Goal: Find specific page/section: Find specific page/section

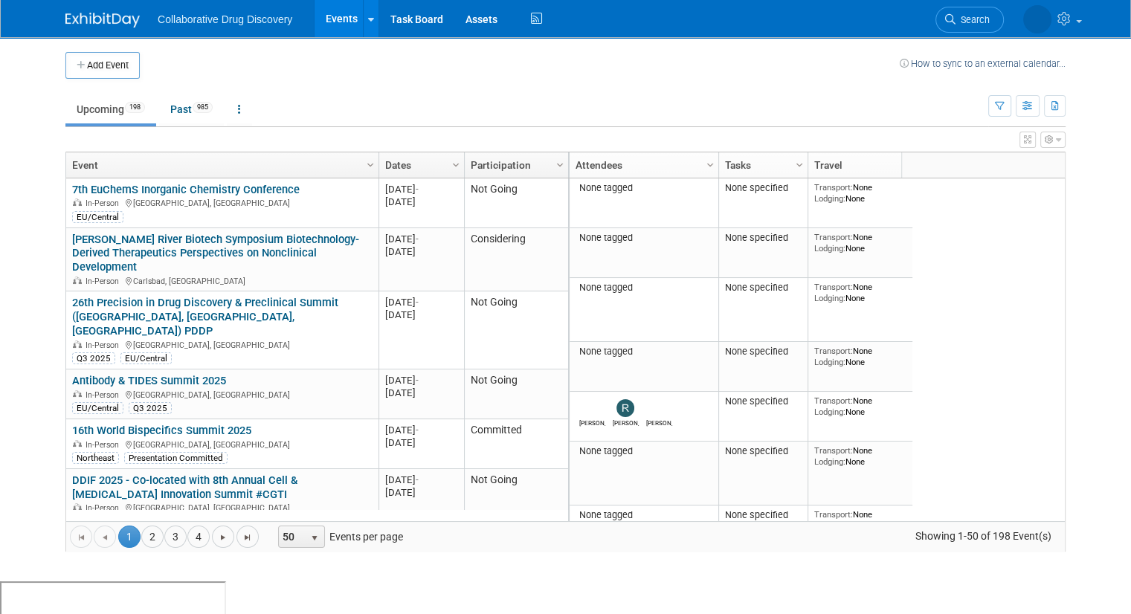
click at [872, 94] on ul "Upcoming 198 Past 985 All Events 1183 Past and Upcoming Grouped Annually Events…" at bounding box center [526, 110] width 923 height 33
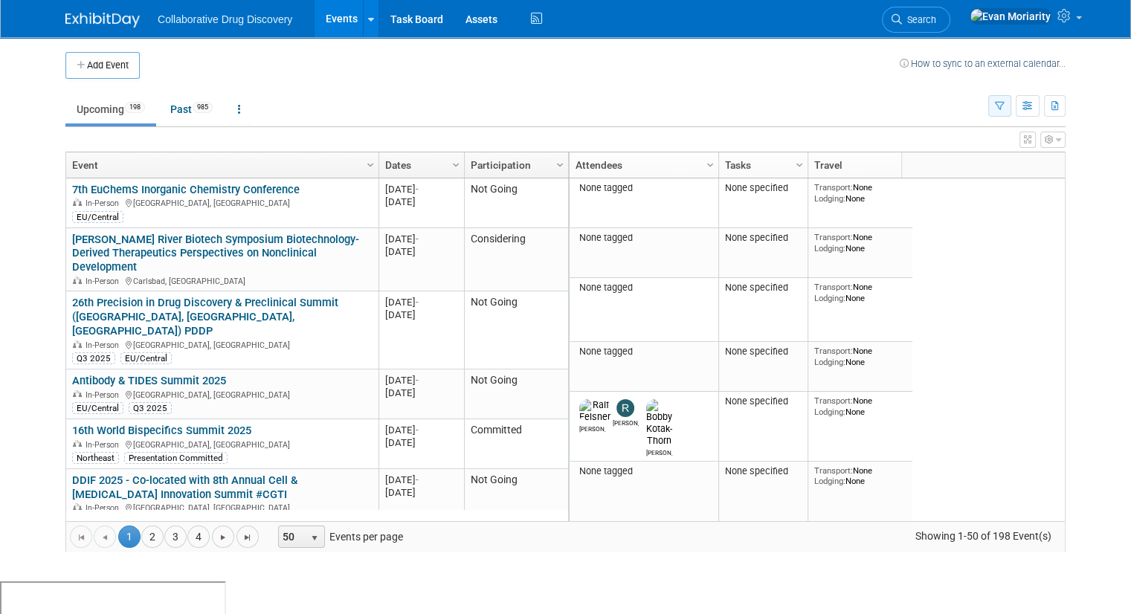
click at [1005, 109] on icon "button" at bounding box center [1000, 107] width 10 height 10
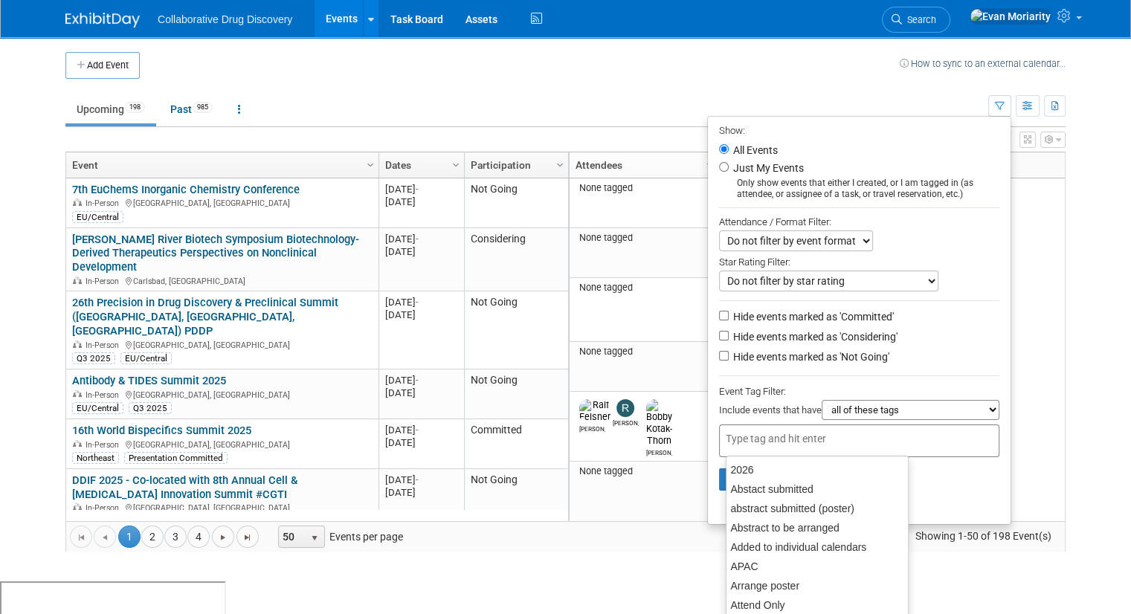
click at [789, 431] on input "text" at bounding box center [785, 438] width 119 height 15
type input "can"
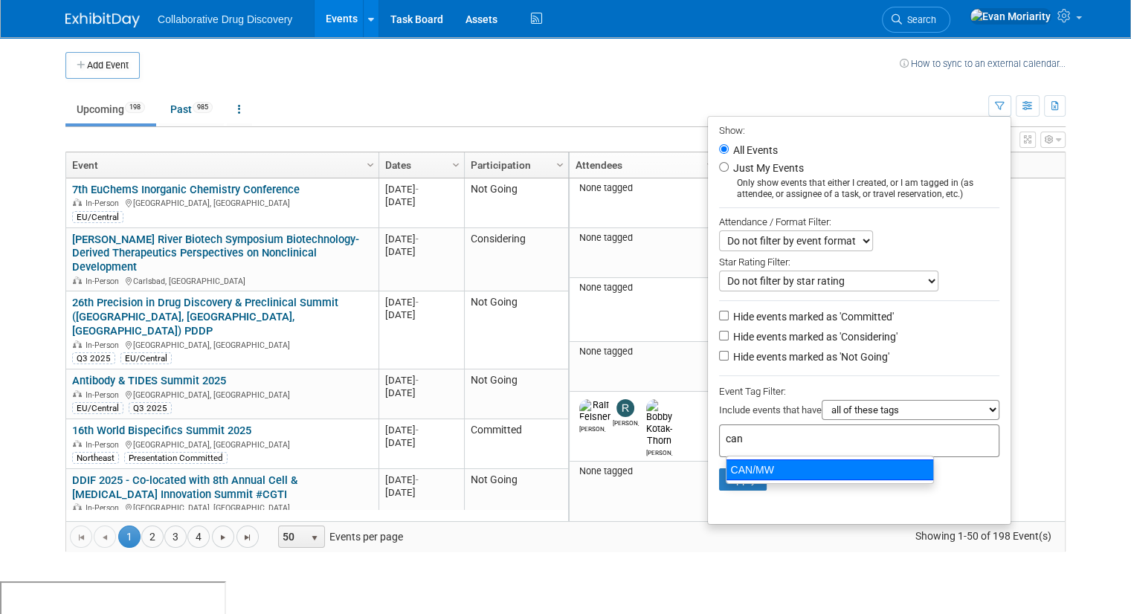
click at [792, 467] on div "CAN/MW" at bounding box center [830, 470] width 208 height 21
type input "CAN/MW"
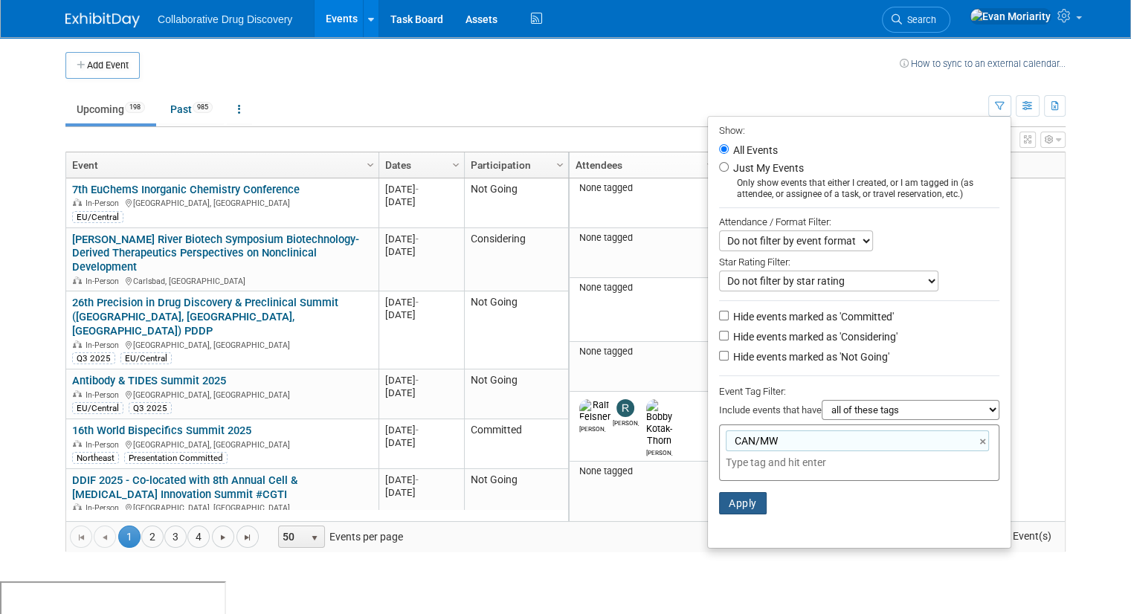
click at [731, 503] on button "Apply" at bounding box center [743, 503] width 48 height 22
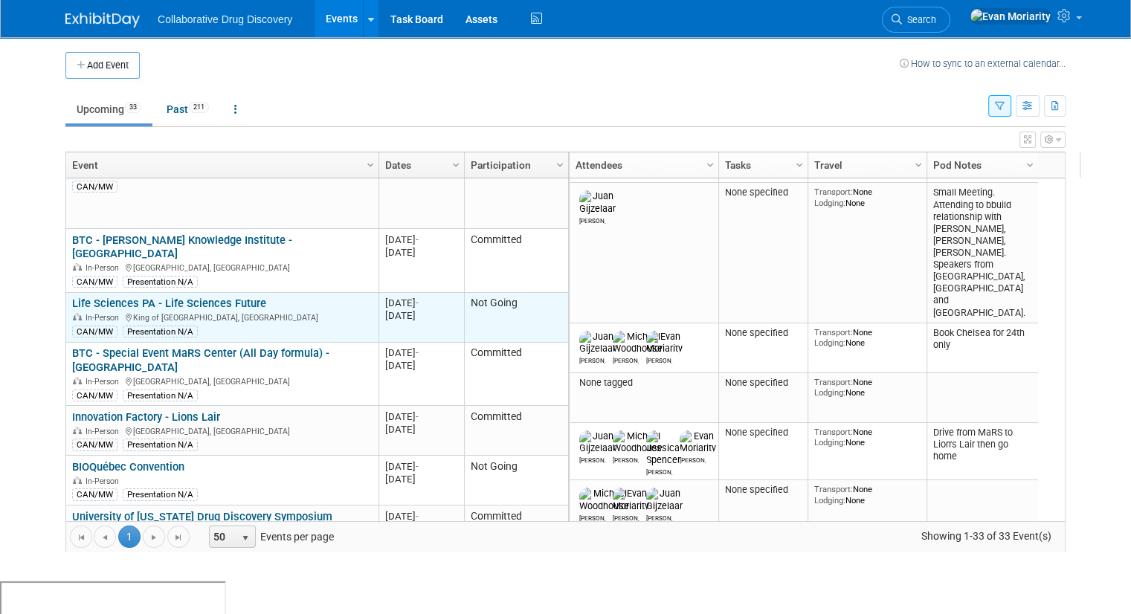
scroll to position [446, 0]
